Goal: Check status: Check status

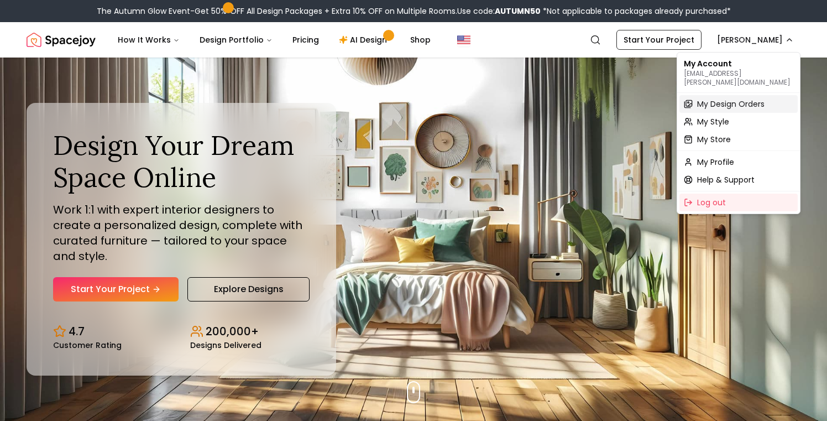
click at [730, 98] on span "My Design Orders" at bounding box center [730, 103] width 67 height 11
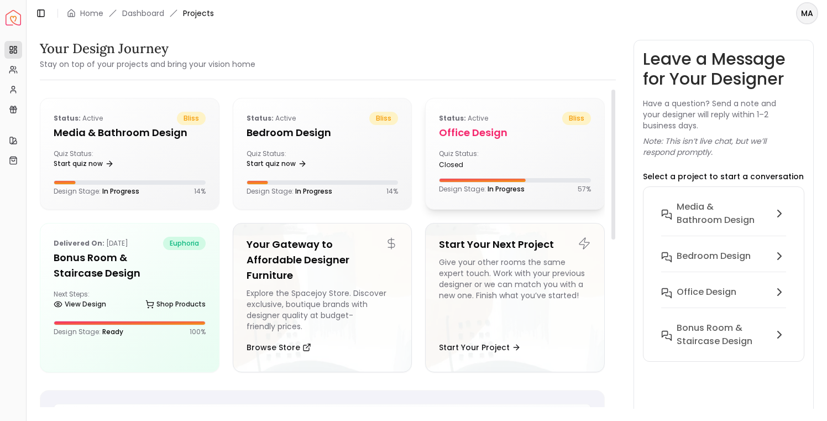
click at [512, 170] on div "Status: active bliss Office Design Quiz Status: closed Design Stage: In Progres…" at bounding box center [515, 152] width 179 height 108
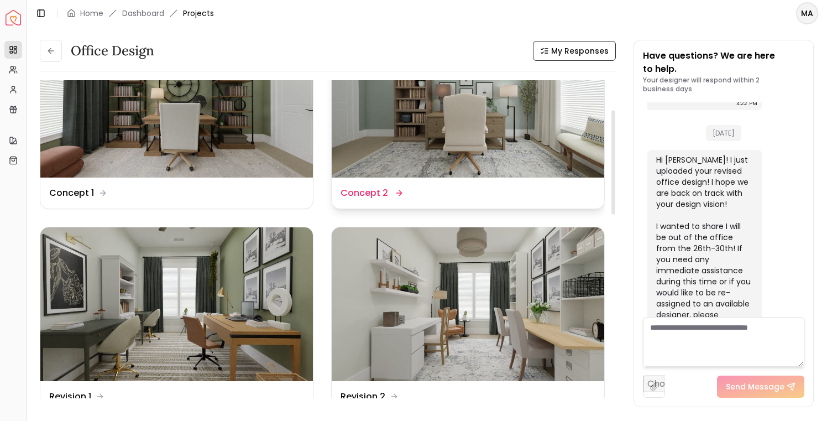
scroll to position [111, 0]
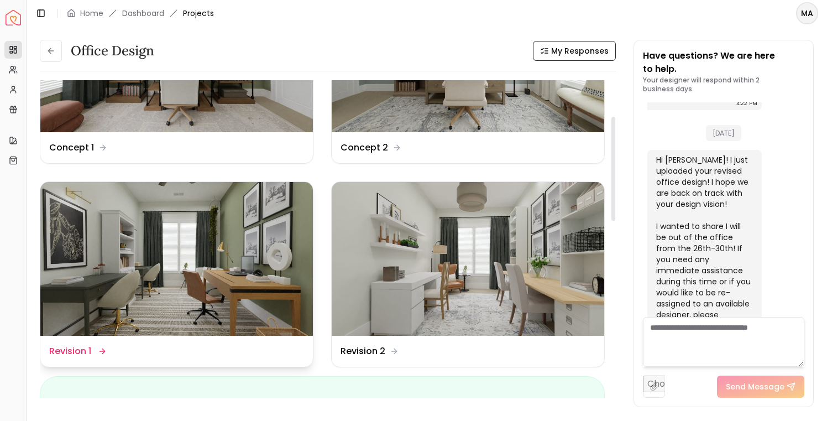
click at [162, 254] on img at bounding box center [176, 258] width 273 height 153
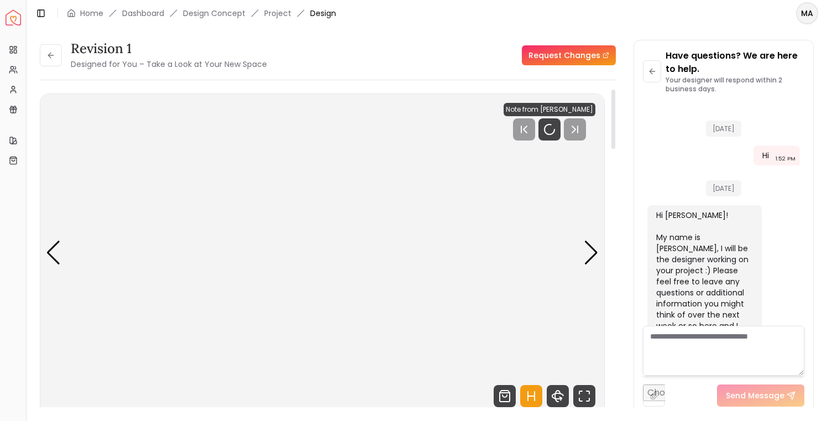
scroll to position [938, 0]
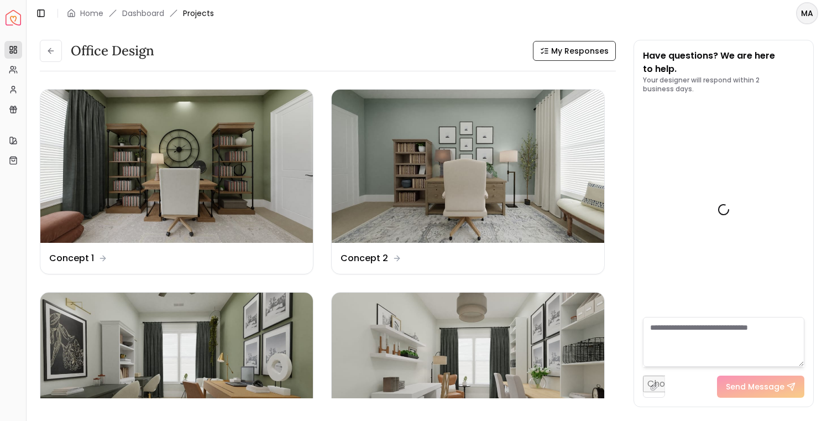
scroll to position [947, 0]
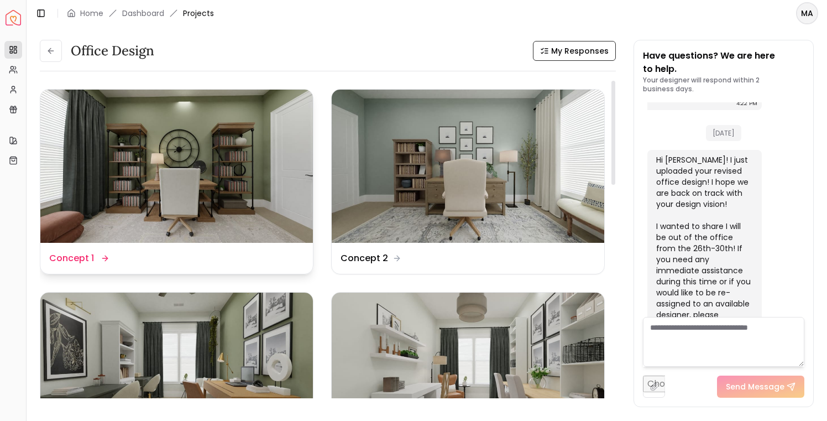
click at [228, 153] on img at bounding box center [176, 166] width 273 height 153
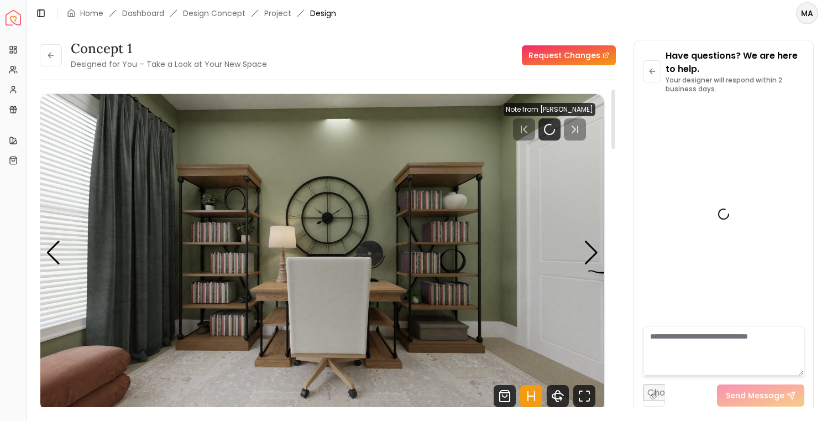
scroll to position [938, 0]
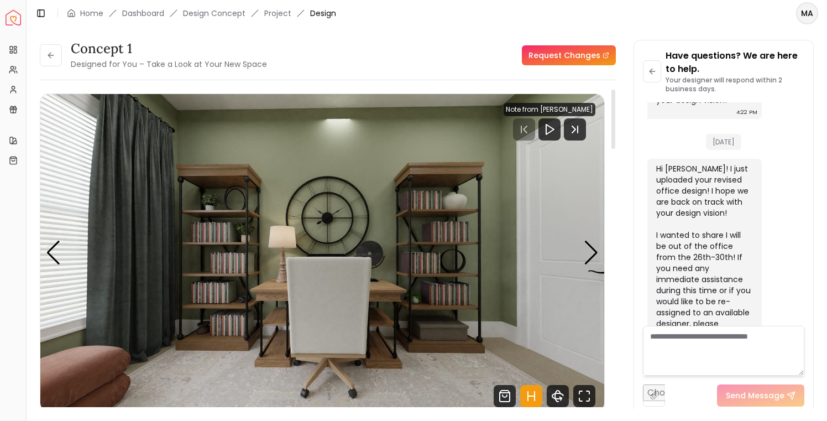
click at [490, 266] on img "1 / 4" at bounding box center [322, 252] width 564 height 317
click at [595, 253] on div "Next slide" at bounding box center [591, 253] width 15 height 24
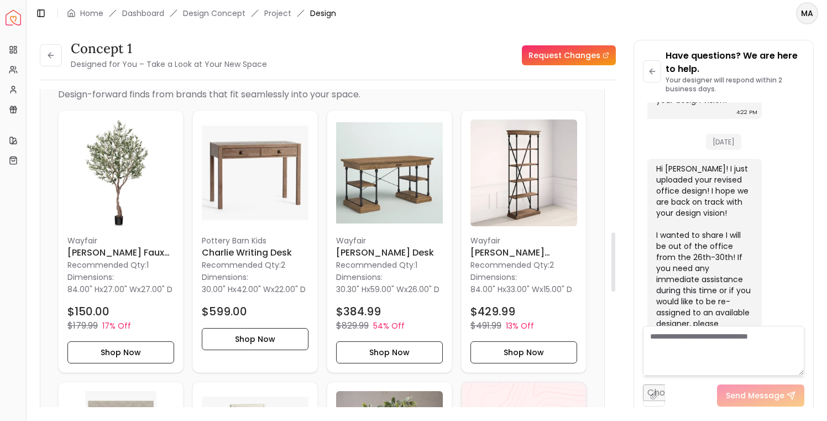
scroll to position [766, 0]
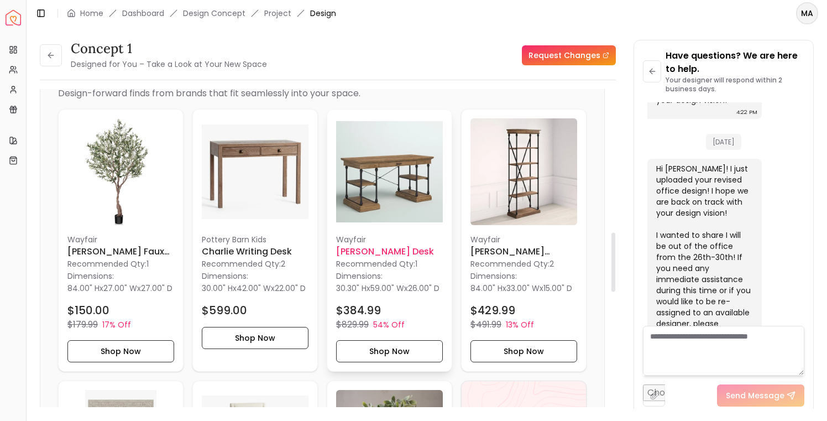
click at [410, 181] on img at bounding box center [389, 171] width 107 height 107
